Goal: Information Seeking & Learning: Learn about a topic

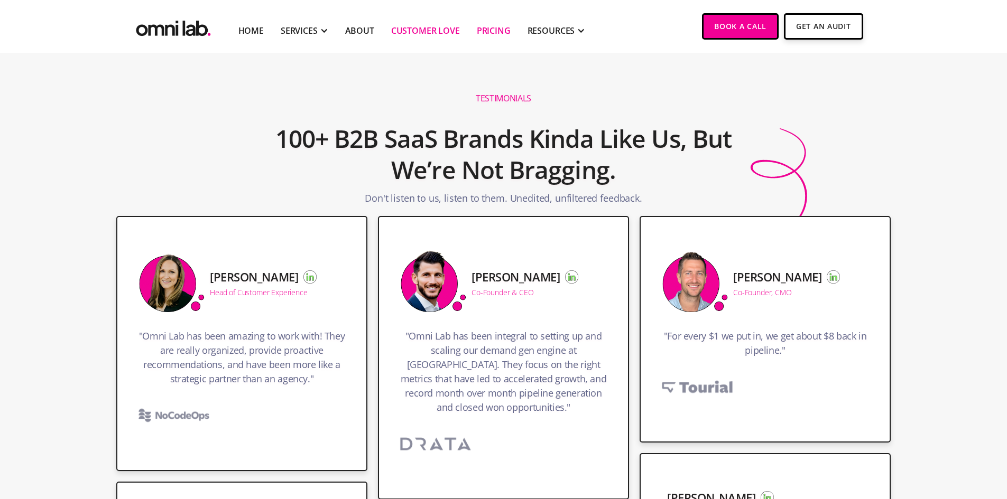
click at [485, 33] on link "Pricing" at bounding box center [494, 30] width 34 height 13
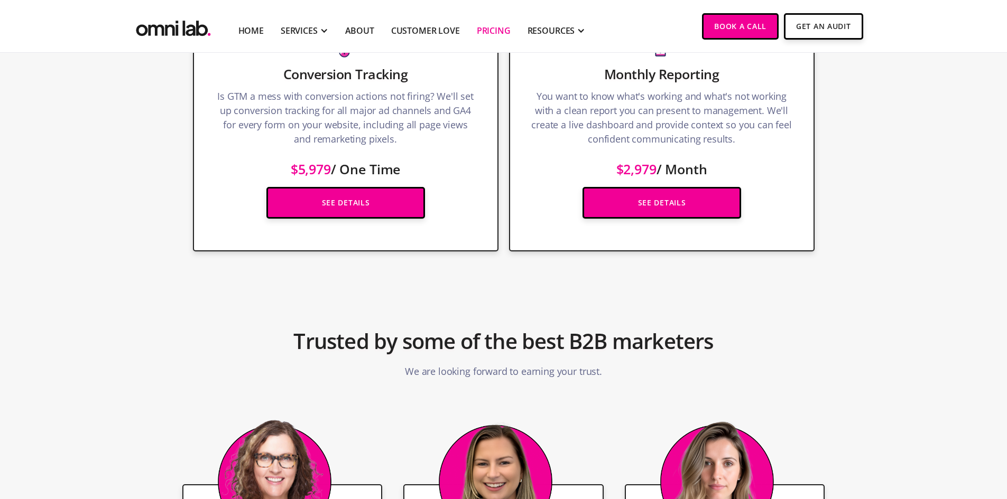
scroll to position [1513, 0]
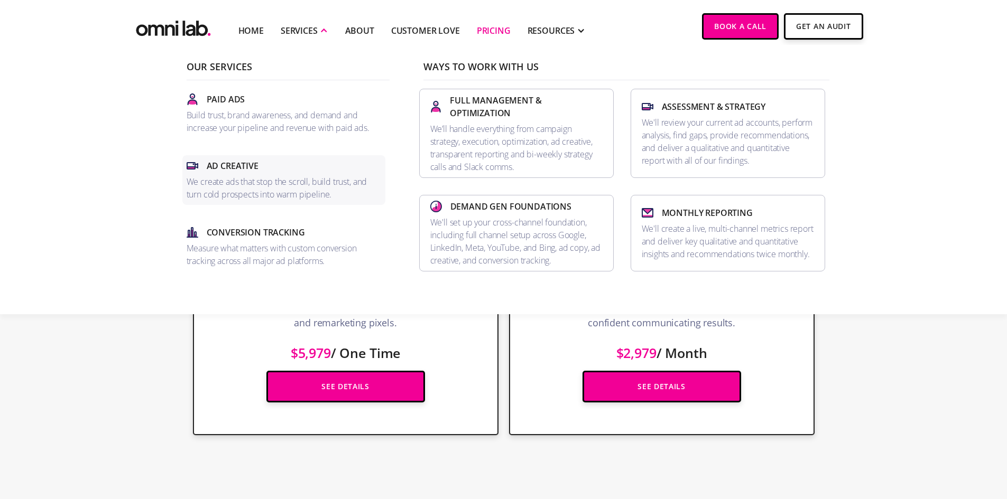
click at [309, 193] on p "We create ads that stop the scroll, build trust, and turn cold prospects into w…" at bounding box center [284, 187] width 194 height 25
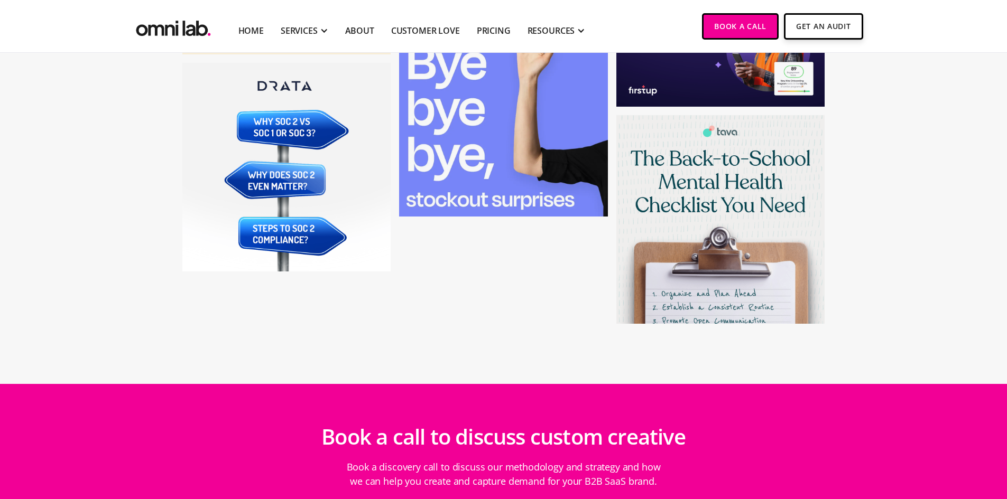
scroll to position [3435, 0]
